Goal: Task Accomplishment & Management: Manage account settings

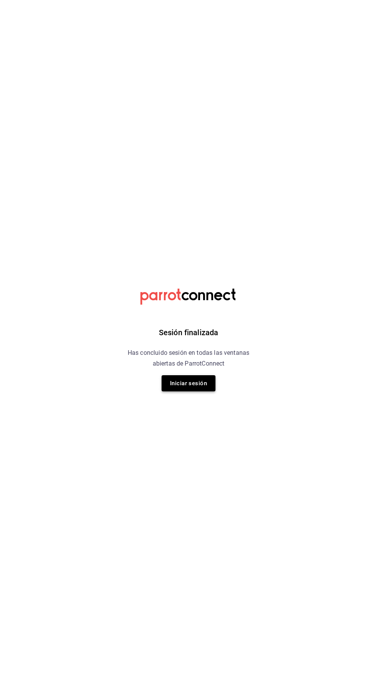
click at [197, 383] on button "Iniciar sesión" at bounding box center [189, 383] width 54 height 16
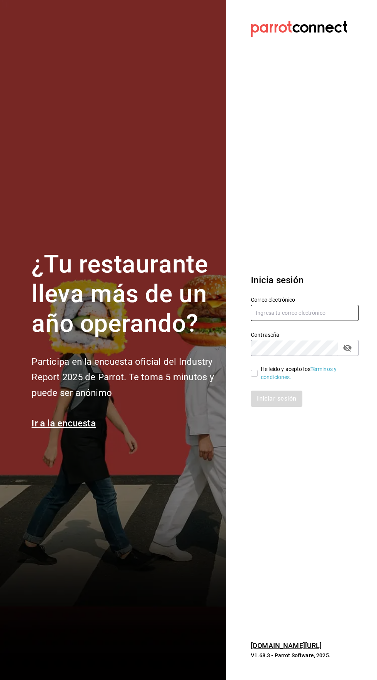
click at [295, 321] on input "text" at bounding box center [305, 313] width 108 height 16
type input "[EMAIL_ADDRESS][DOMAIN_NAME]"
click at [254, 377] on input "He leído y acepto los Términos y condiciones." at bounding box center [254, 373] width 7 height 7
checkbox input "true"
click at [278, 407] on button "Iniciar sesión" at bounding box center [277, 399] width 52 height 16
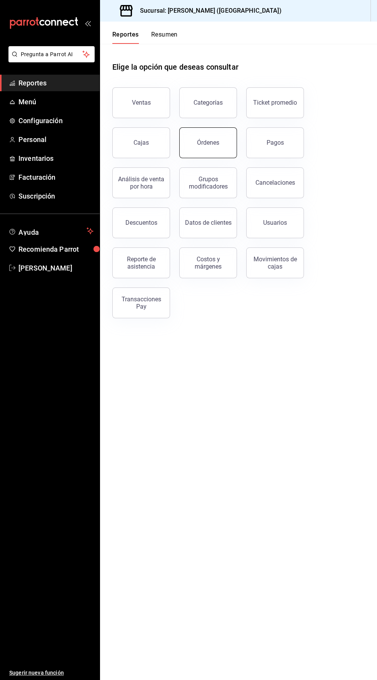
click at [210, 151] on button "Órdenes" at bounding box center [208, 142] width 58 height 31
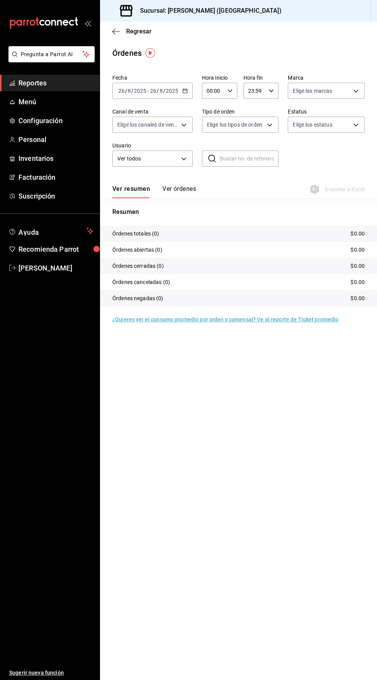
click at [229, 90] on icon "button" at bounding box center [230, 90] width 5 height 5
click at [210, 141] on span "04" at bounding box center [210, 140] width 5 height 6
type input "04:00"
click at [263, 46] on div at bounding box center [188, 340] width 377 height 680
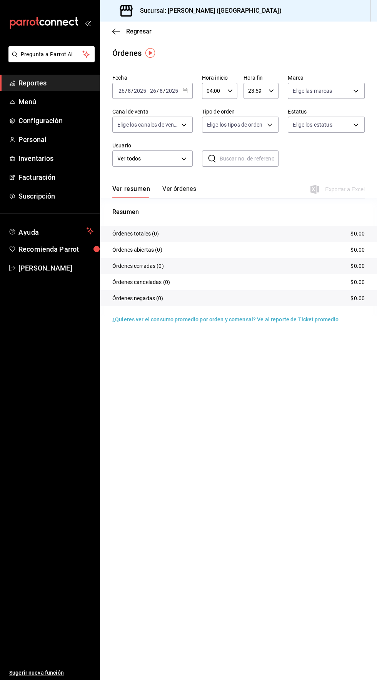
click at [184, 90] on icon "button" at bounding box center [185, 90] width 5 height 5
click at [159, 198] on span "Rango de fechas" at bounding box center [149, 201] width 60 height 8
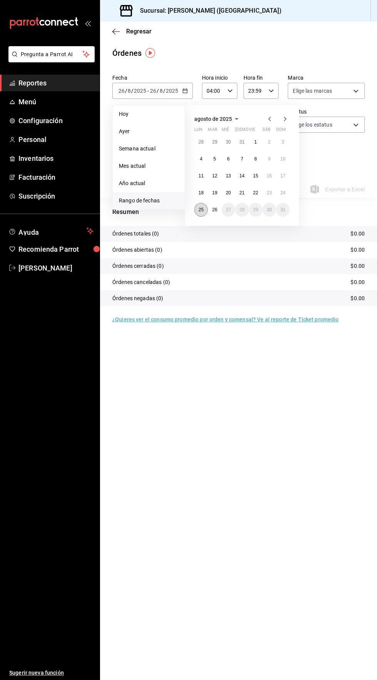
click at [199, 210] on abbr "25" at bounding box center [201, 209] width 5 height 5
click at [214, 209] on abbr "26" at bounding box center [214, 209] width 5 height 5
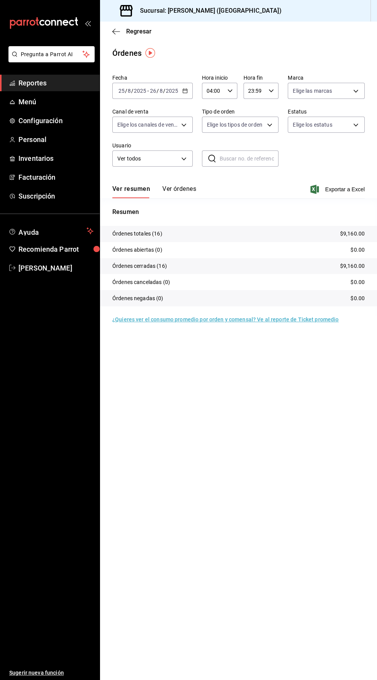
click at [320, 418] on main "Regresar Órdenes Fecha 2025-08-25 25 / 8 / 2025 - 2025-08-26 26 / 8 / 2025 Hora…" at bounding box center [238, 351] width 277 height 659
